Goal: Task Accomplishment & Management: Use online tool/utility

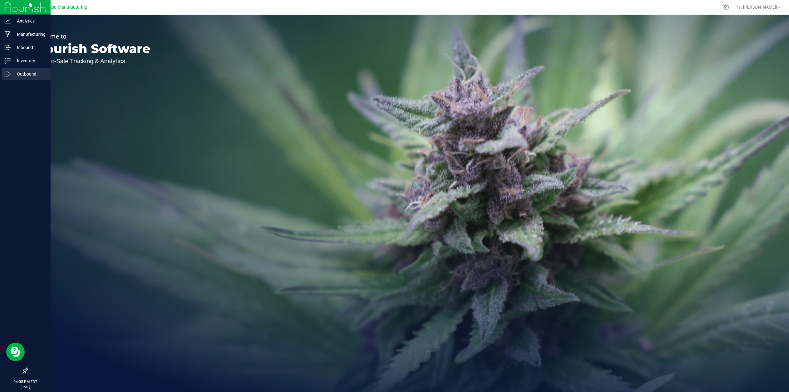
click at [24, 72] on p "Outbound" at bounding box center [29, 73] width 37 height 7
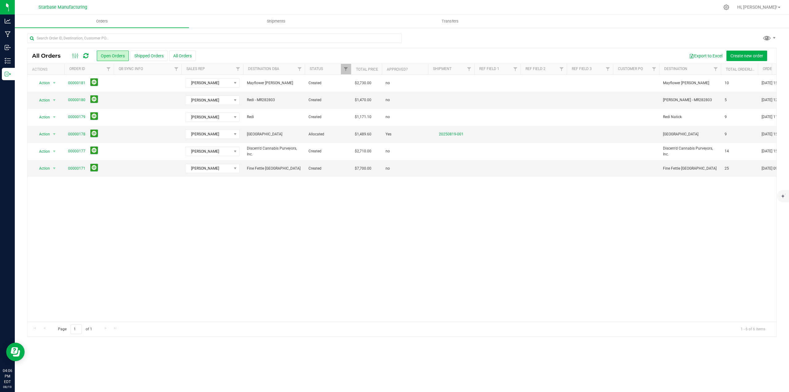
click at [336, 199] on div "Action Action Approve Cancel order Change facility Clone order Edit order Mark …" at bounding box center [401, 198] width 749 height 247
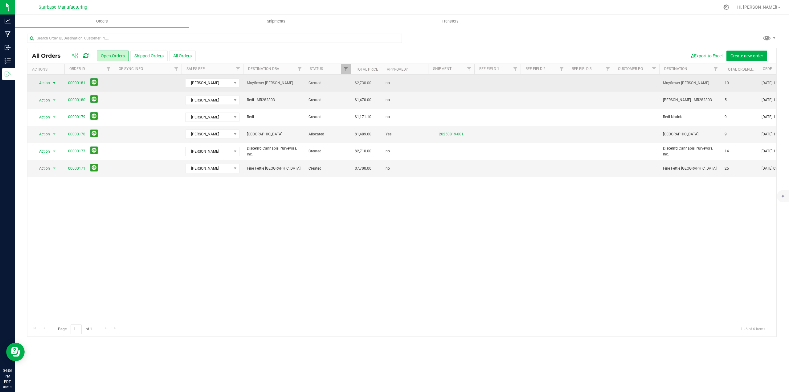
click at [55, 84] on span "select" at bounding box center [54, 82] width 5 height 5
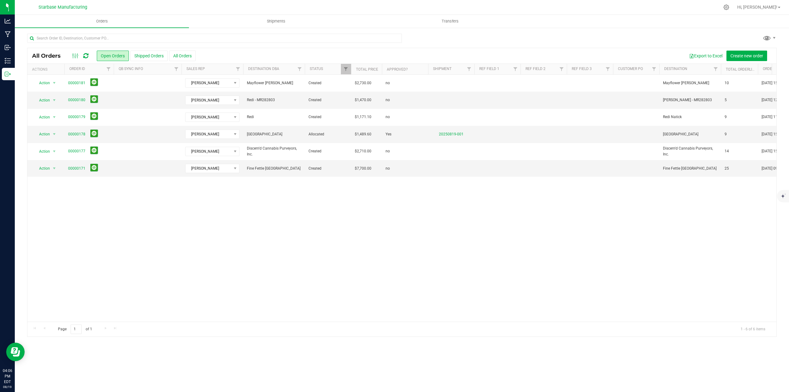
click at [204, 235] on div "Action Action Approve Cancel order Change facility Clone order Edit order Mark …" at bounding box center [401, 198] width 749 height 247
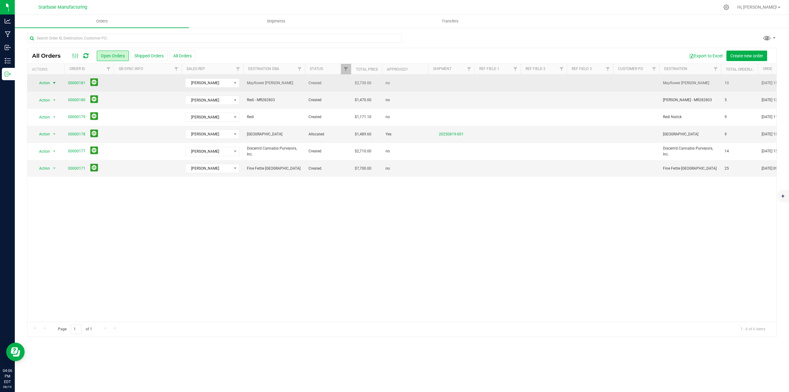
click at [54, 84] on span "select" at bounding box center [54, 82] width 5 height 5
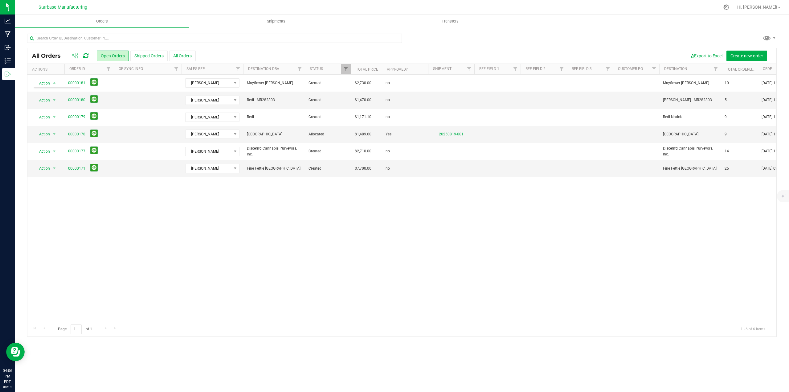
click at [152, 213] on div "Action Action Approve Cancel order Change facility Clone order Edit order Mark …" at bounding box center [401, 198] width 749 height 247
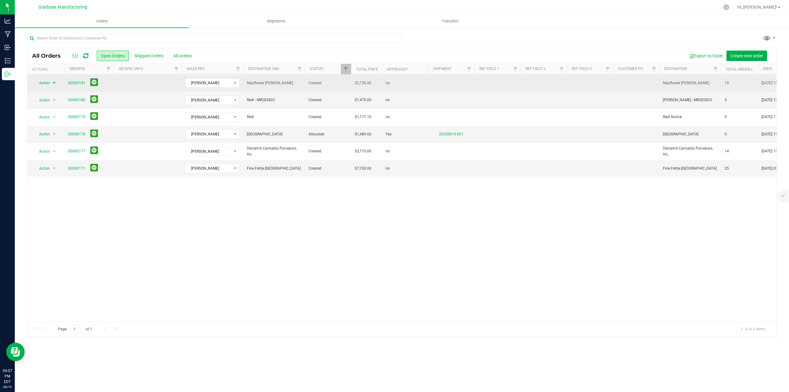
click at [53, 83] on span "select" at bounding box center [54, 82] width 5 height 5
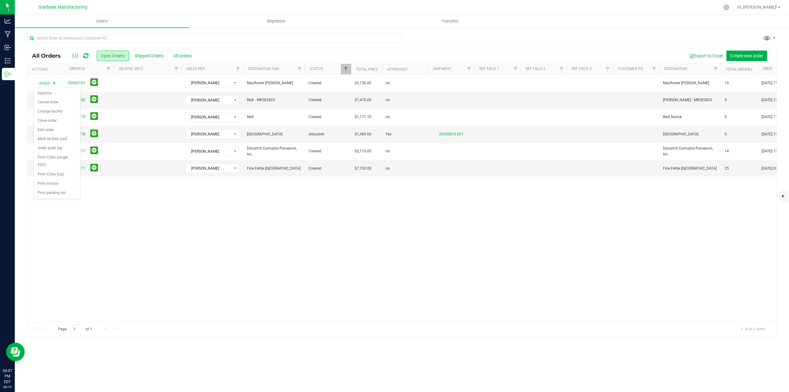
click at [223, 229] on div "Action Action Approve Cancel order Change facility Clone order Edit order Mark …" at bounding box center [401, 198] width 749 height 247
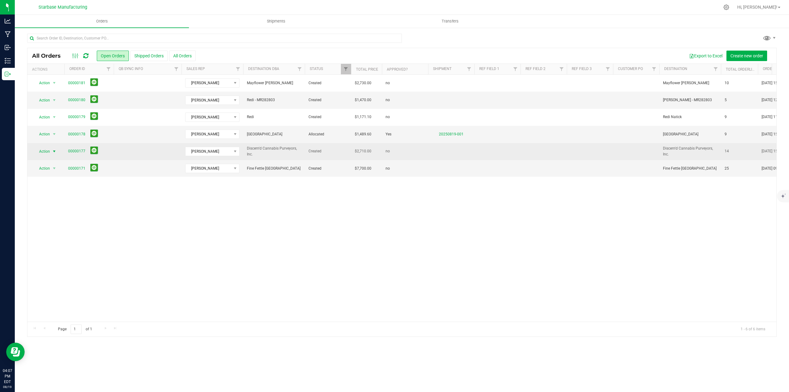
click at [55, 153] on span "select" at bounding box center [54, 151] width 5 height 5
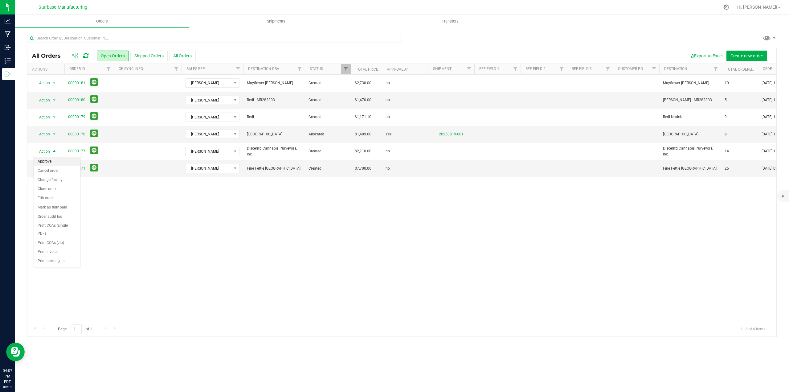
click at [47, 163] on li "Approve" at bounding box center [57, 161] width 46 height 9
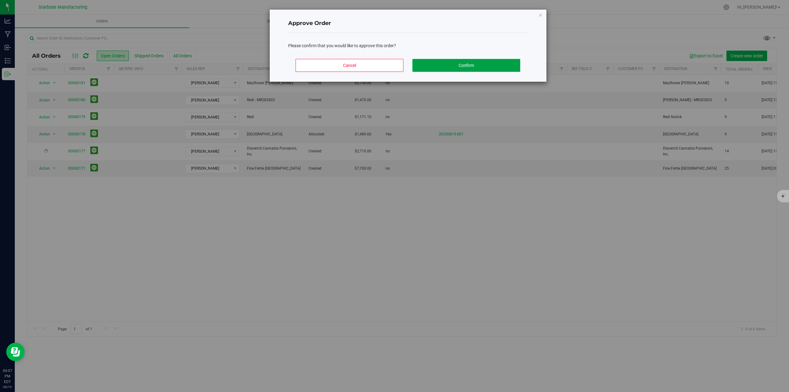
click at [465, 68] on button "Confirm" at bounding box center [466, 65] width 108 height 13
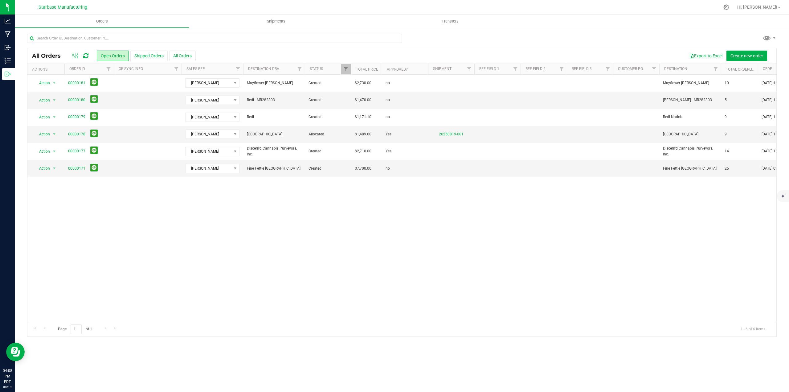
click at [85, 54] on icon at bounding box center [85, 56] width 5 height 6
click at [192, 214] on div "Action Action Approve Cancel order Change facility Clone order Edit order Mark …" at bounding box center [401, 198] width 749 height 247
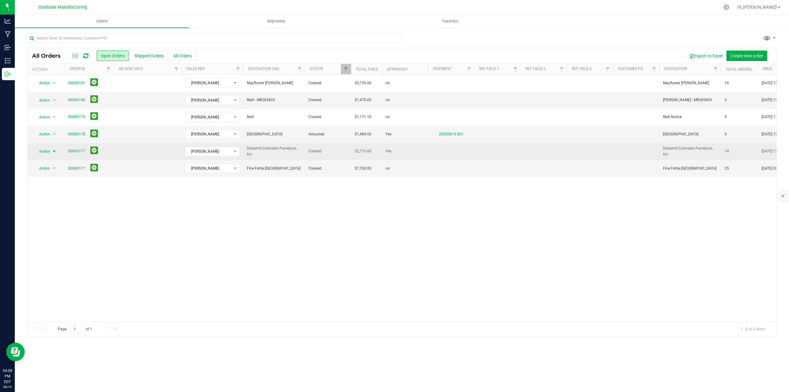
click at [53, 151] on span "select" at bounding box center [54, 151] width 5 height 5
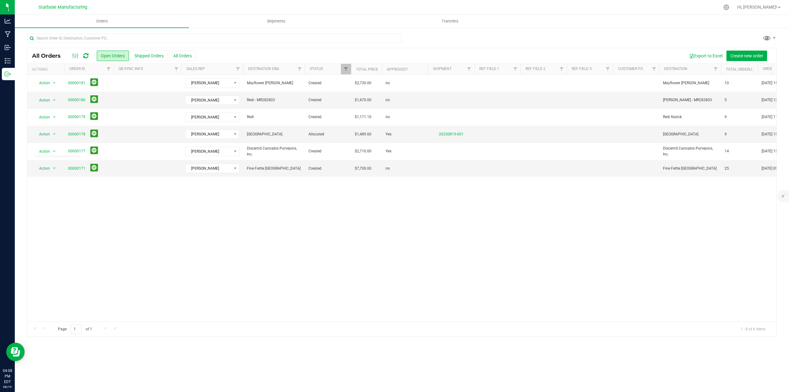
click at [258, 246] on div "Action Action Approve Cancel order Change facility Clone order Edit order Mark …" at bounding box center [401, 198] width 749 height 247
click at [348, 72] on span "Filter" at bounding box center [345, 69] width 5 height 5
click at [255, 208] on div "Action Action Approve Cancel order Change facility Clone order Edit order Mark …" at bounding box center [401, 198] width 749 height 247
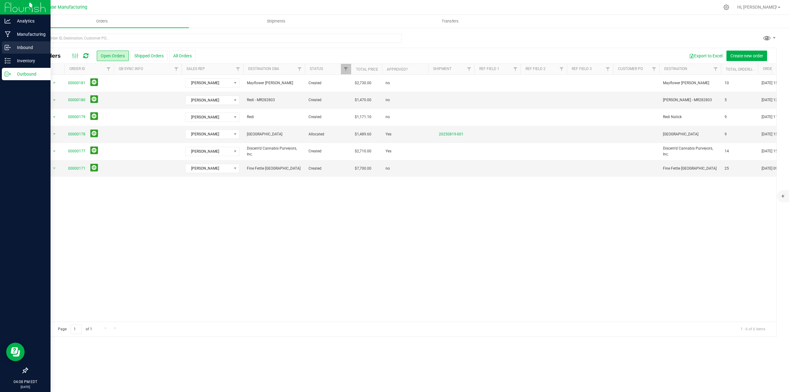
click at [17, 47] on p "Inbound" at bounding box center [29, 47] width 37 height 7
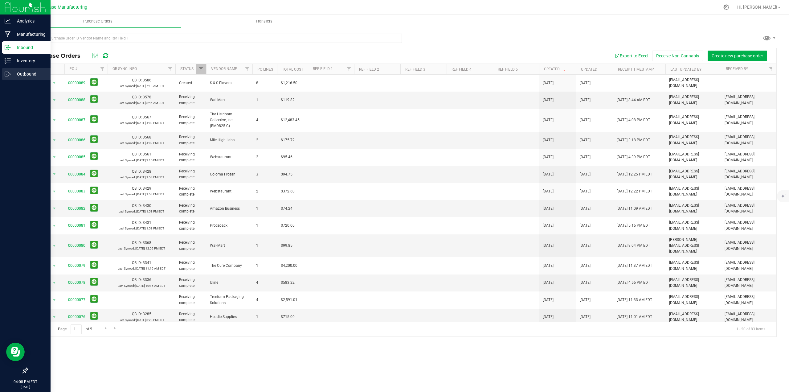
click at [20, 73] on p "Outbound" at bounding box center [29, 73] width 37 height 7
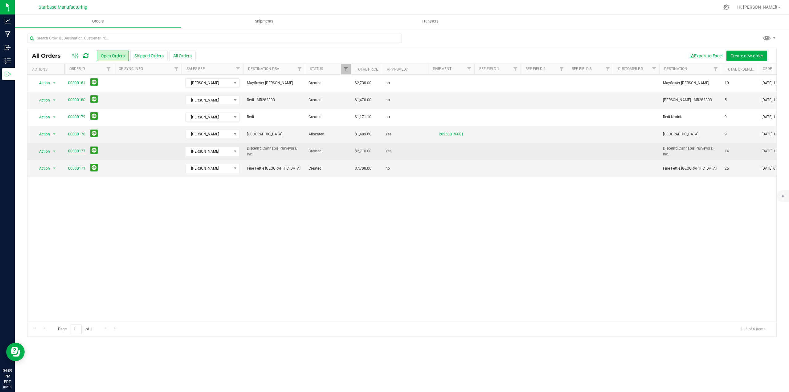
click at [76, 150] on link "00000177" at bounding box center [76, 151] width 17 height 6
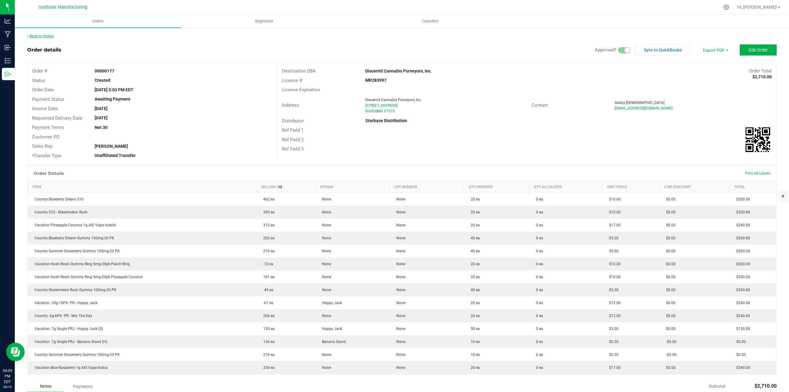
click at [35, 38] on link "Back to Orders" at bounding box center [40, 36] width 27 height 4
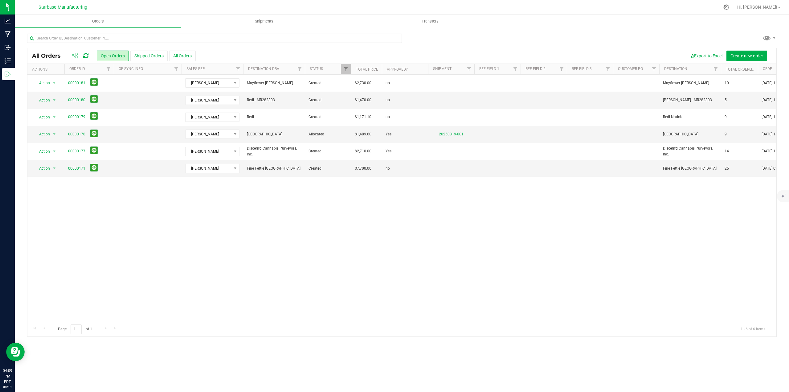
click at [381, 209] on div "Action Action Approve Cancel order Change facility Clone order Edit order Mark …" at bounding box center [401, 198] width 749 height 247
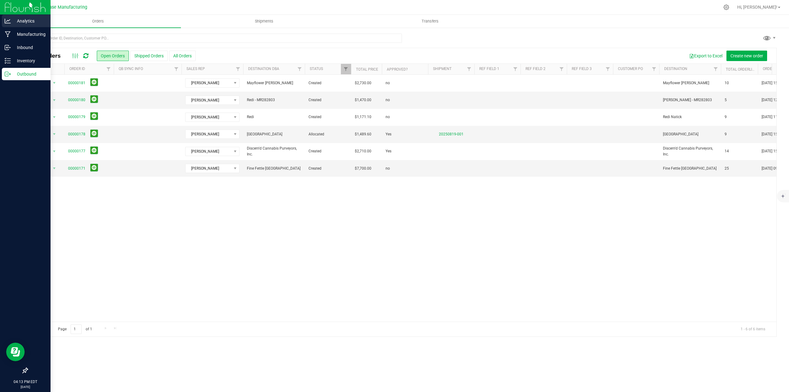
click at [24, 20] on p "Analytics" at bounding box center [29, 20] width 37 height 7
